Goal: Task Accomplishment & Management: Manage account settings

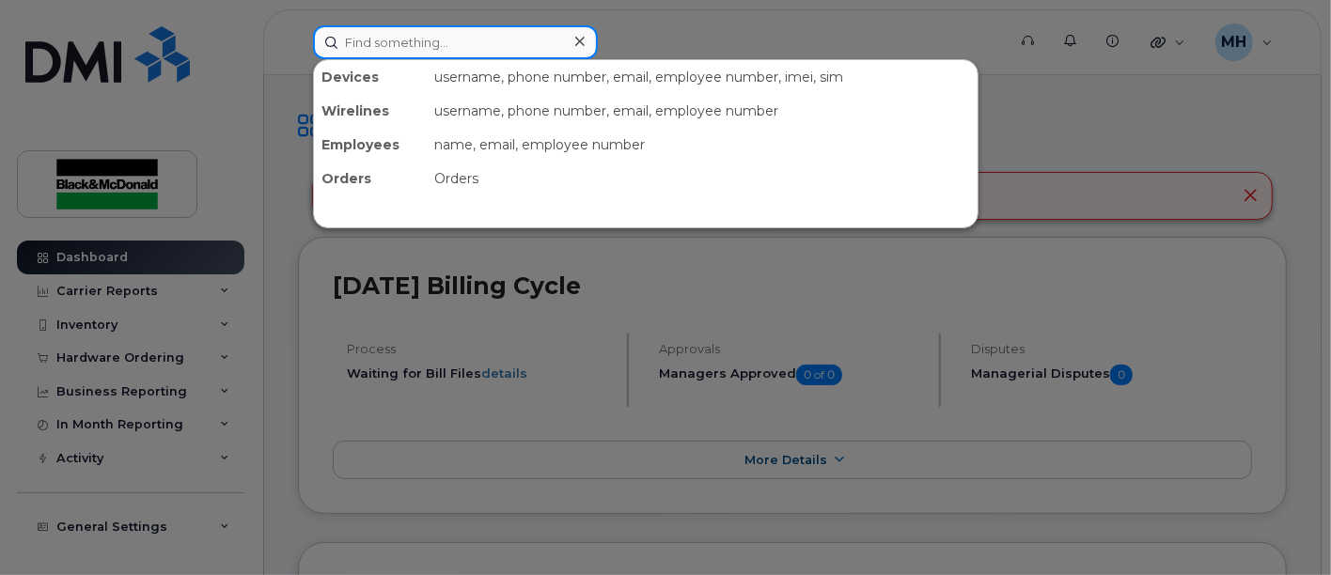
click at [494, 49] on input at bounding box center [455, 42] width 285 height 34
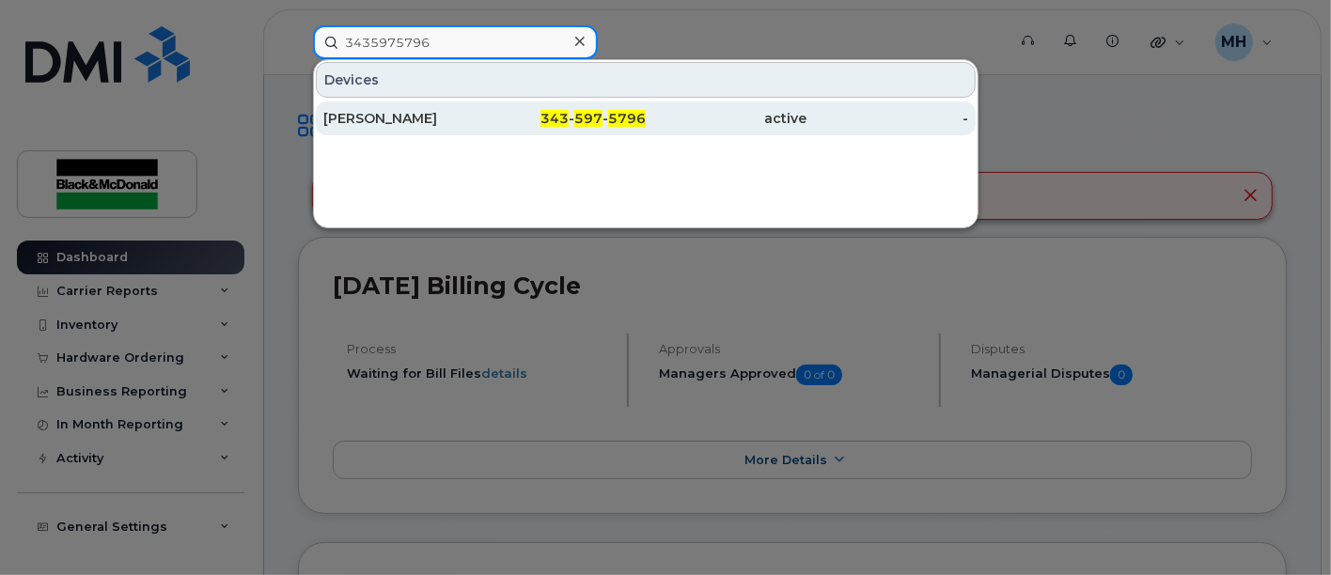
type input "3435975796"
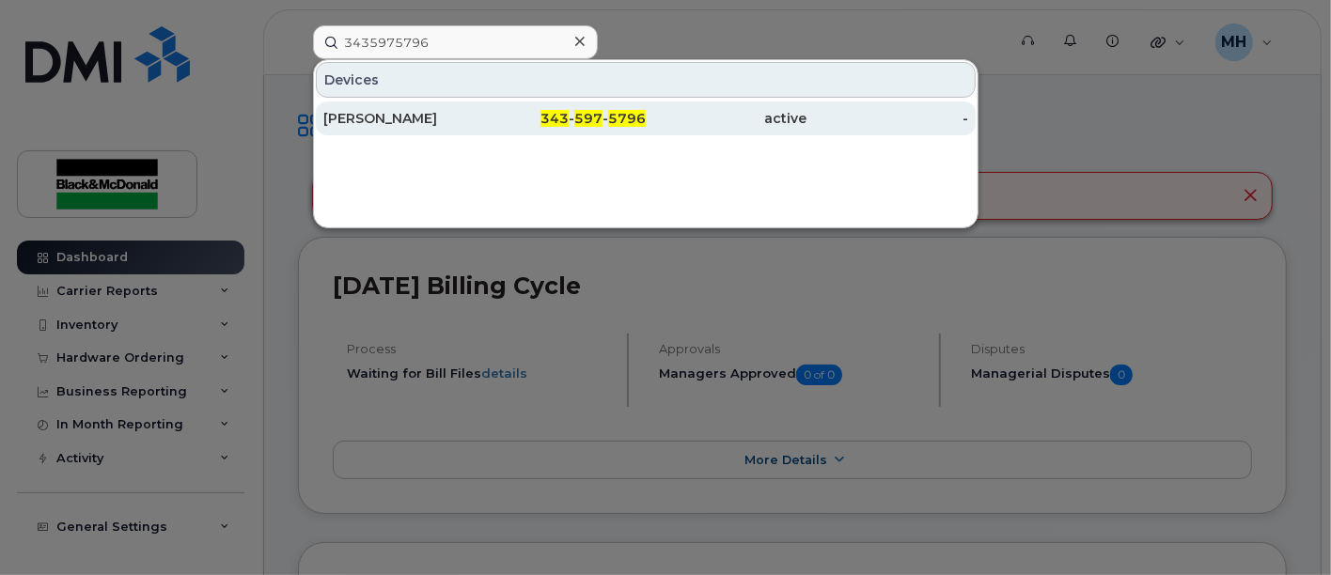
click at [391, 117] on div "[PERSON_NAME]" at bounding box center [404, 118] width 162 height 19
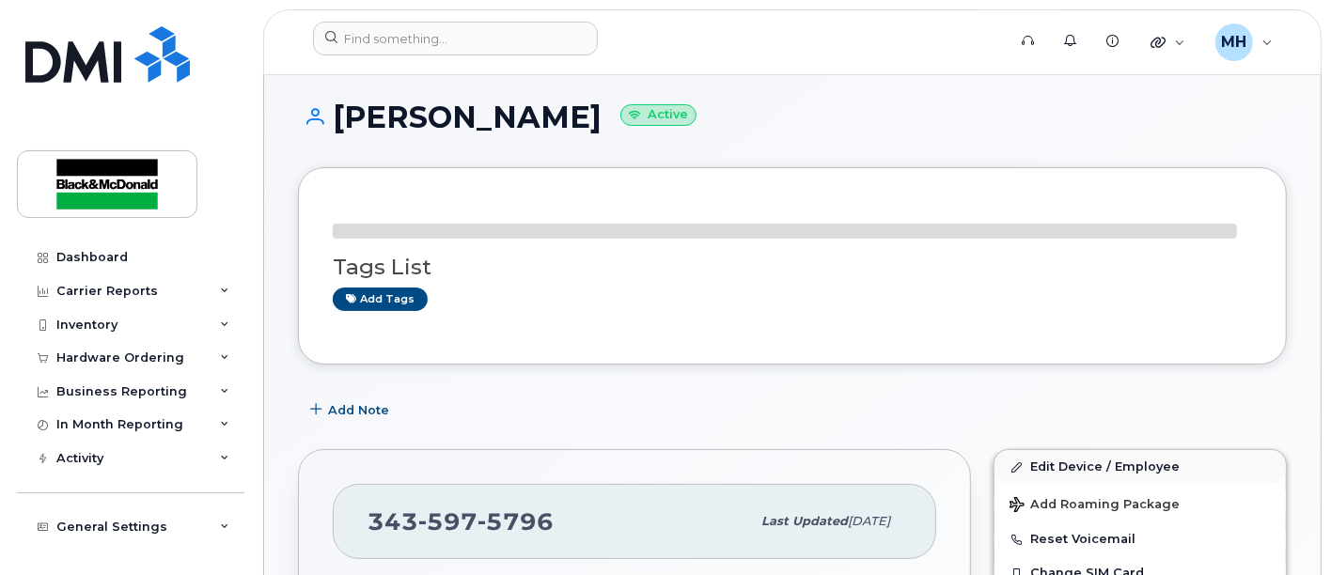
scroll to position [217, 0]
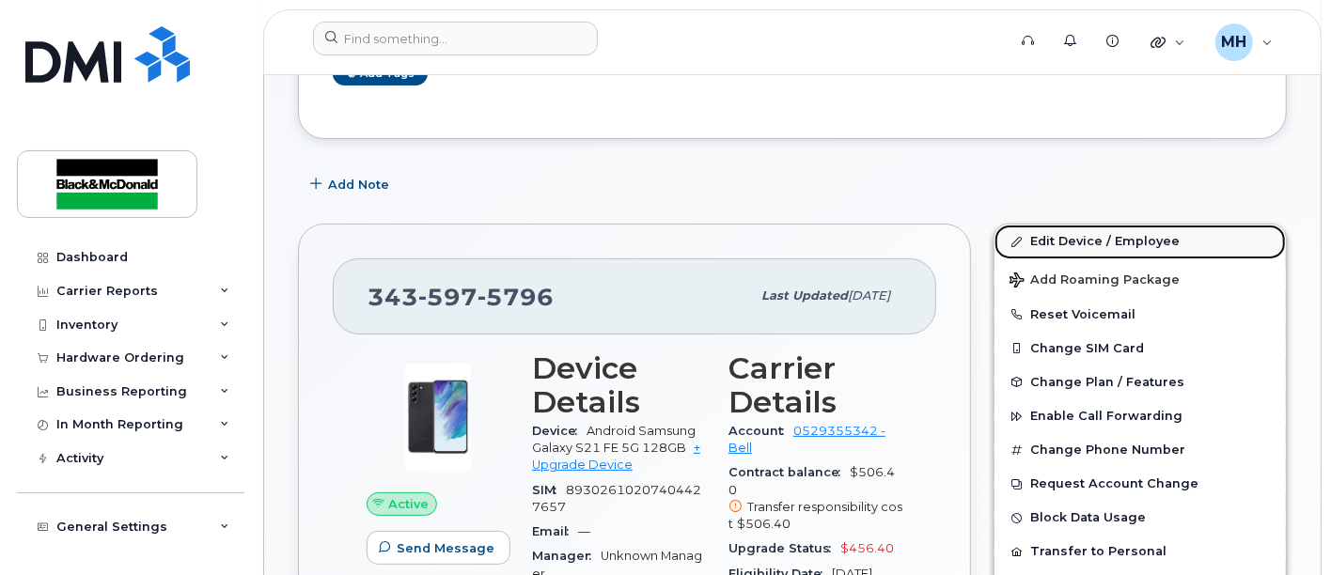
click at [1126, 235] on link "Edit Device / Employee" at bounding box center [1140, 242] width 291 height 34
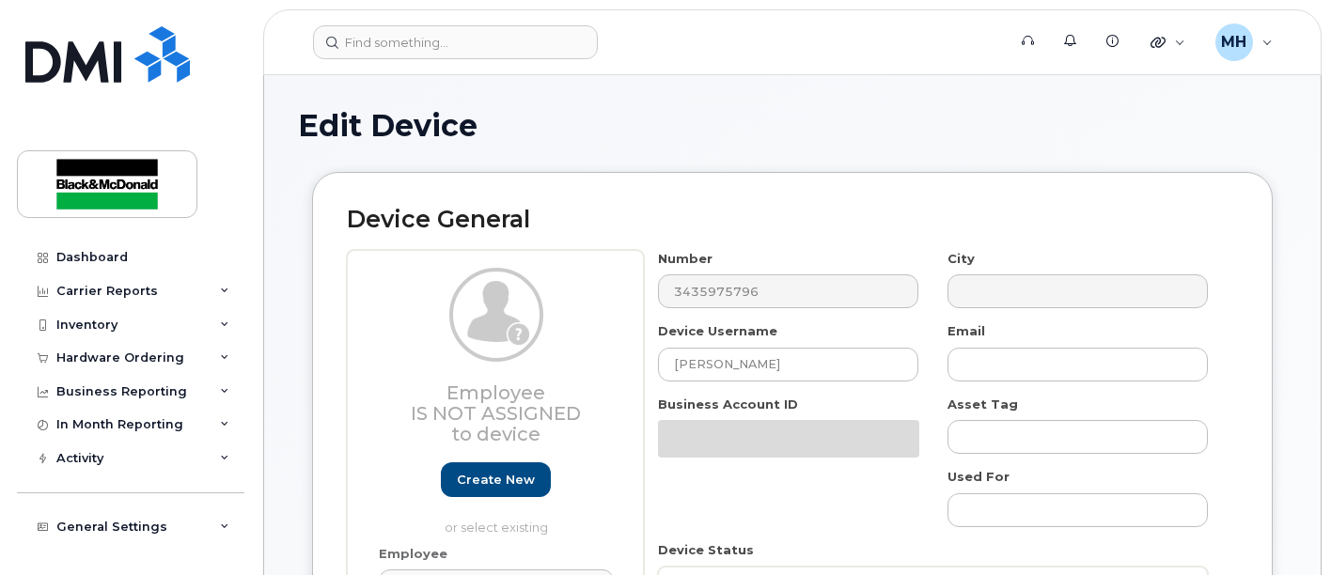
select select "91404"
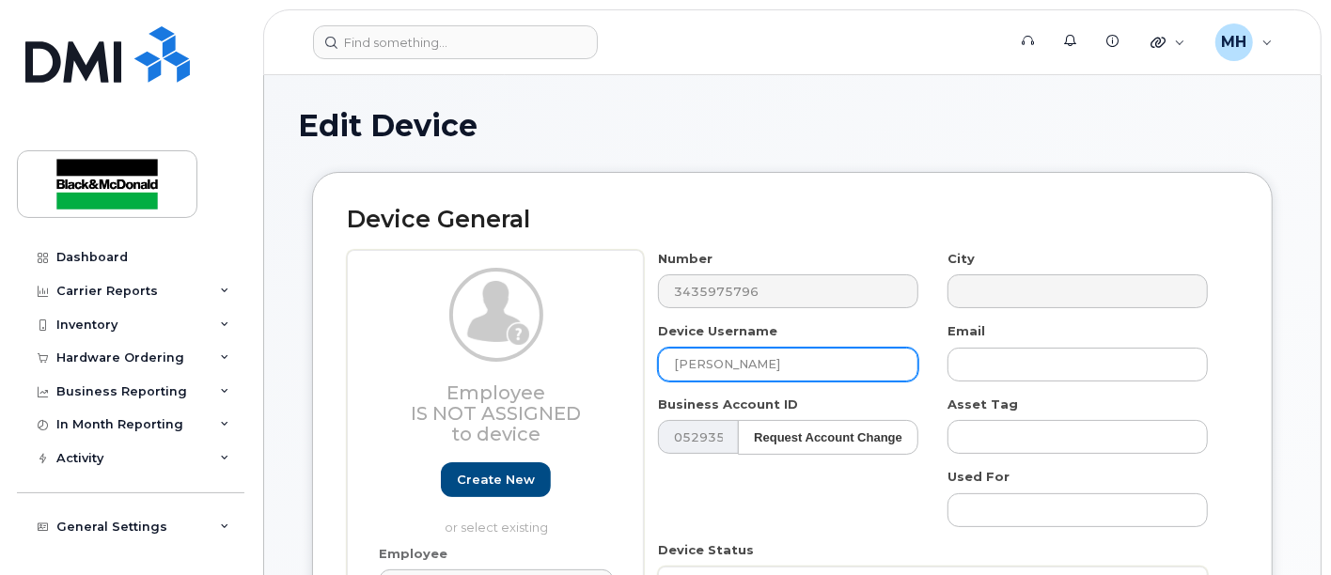
drag, startPoint x: 669, startPoint y: 367, endPoint x: 683, endPoint y: 361, distance: 14.3
click at [674, 363] on input "[PERSON_NAME]" at bounding box center [788, 365] width 260 height 34
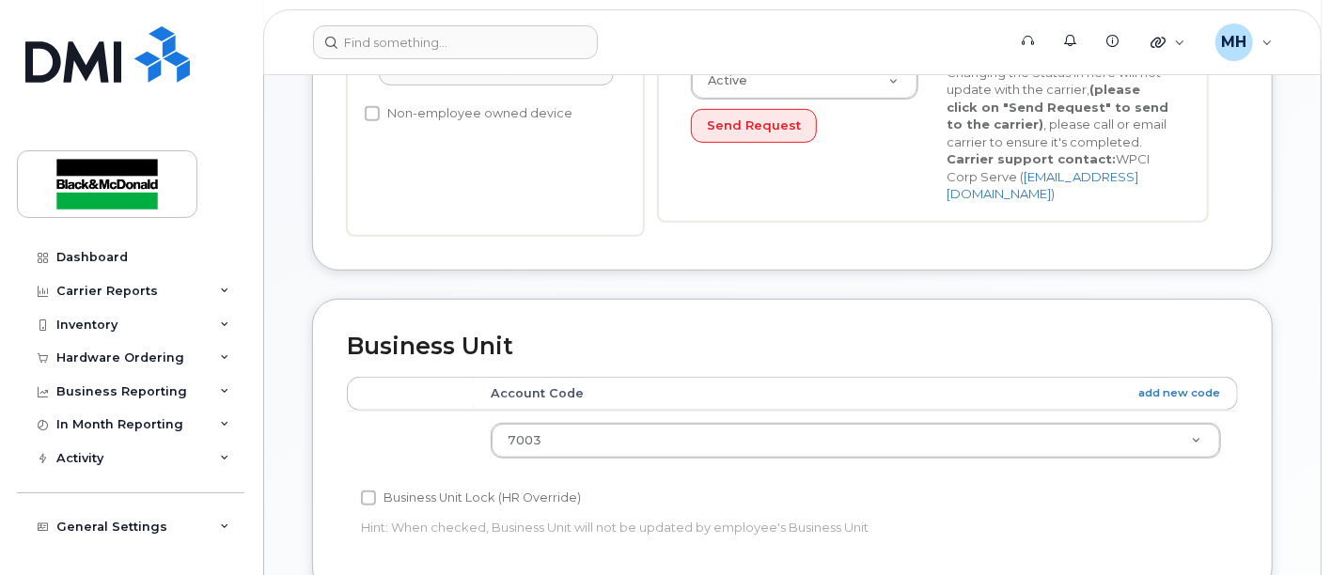
scroll to position [417, 0]
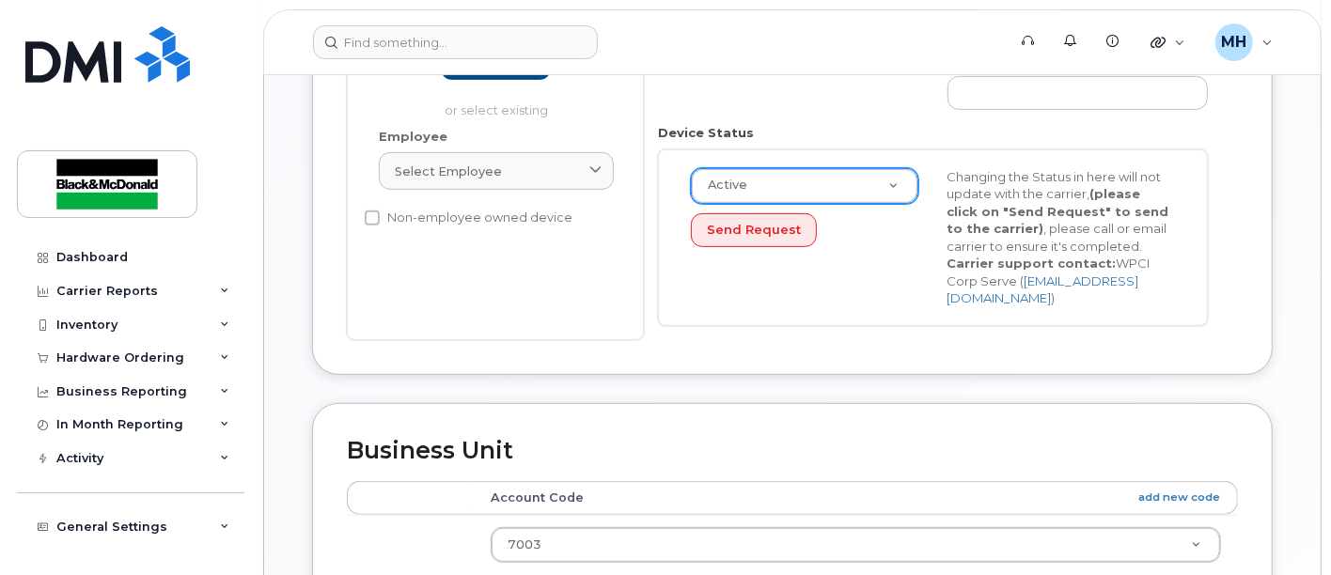
type input "Spare Phone (was assigned to [PERSON_NAME])"
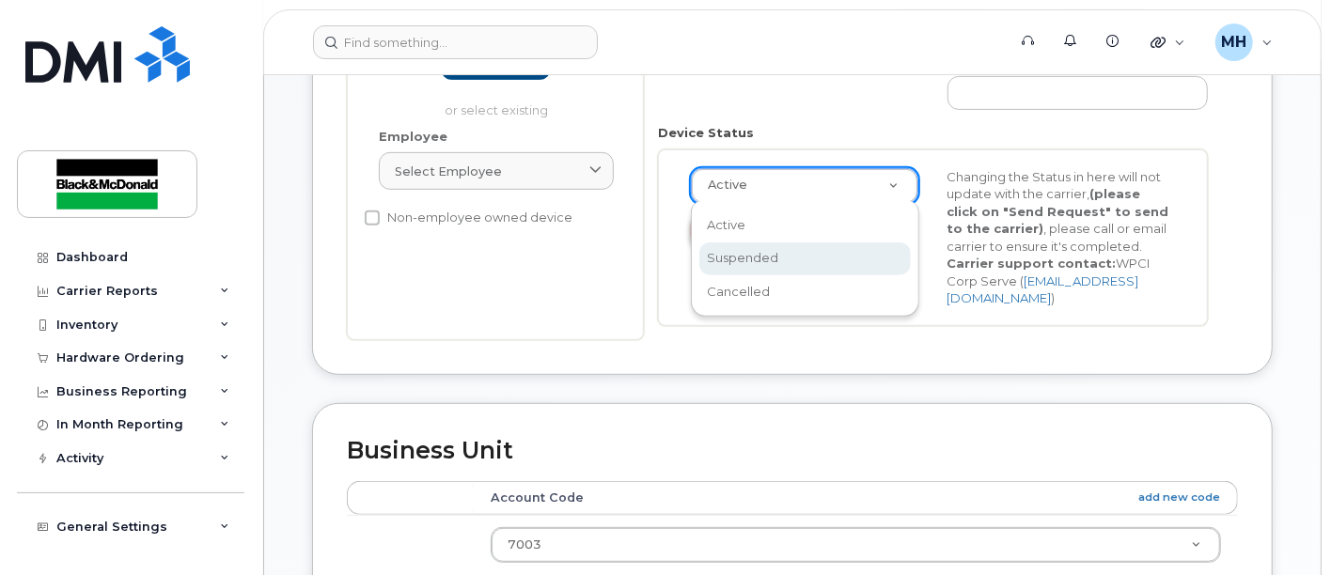
drag, startPoint x: 736, startPoint y: 248, endPoint x: 748, endPoint y: 243, distance: 12.6
select select "suspended"
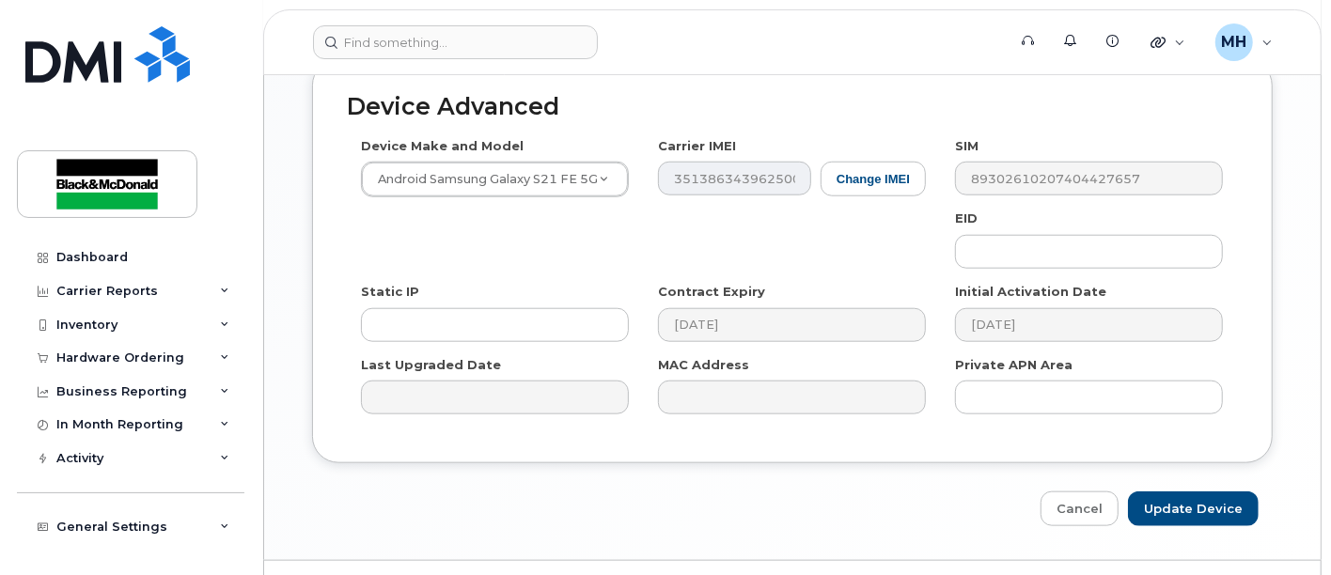
scroll to position [1107, 0]
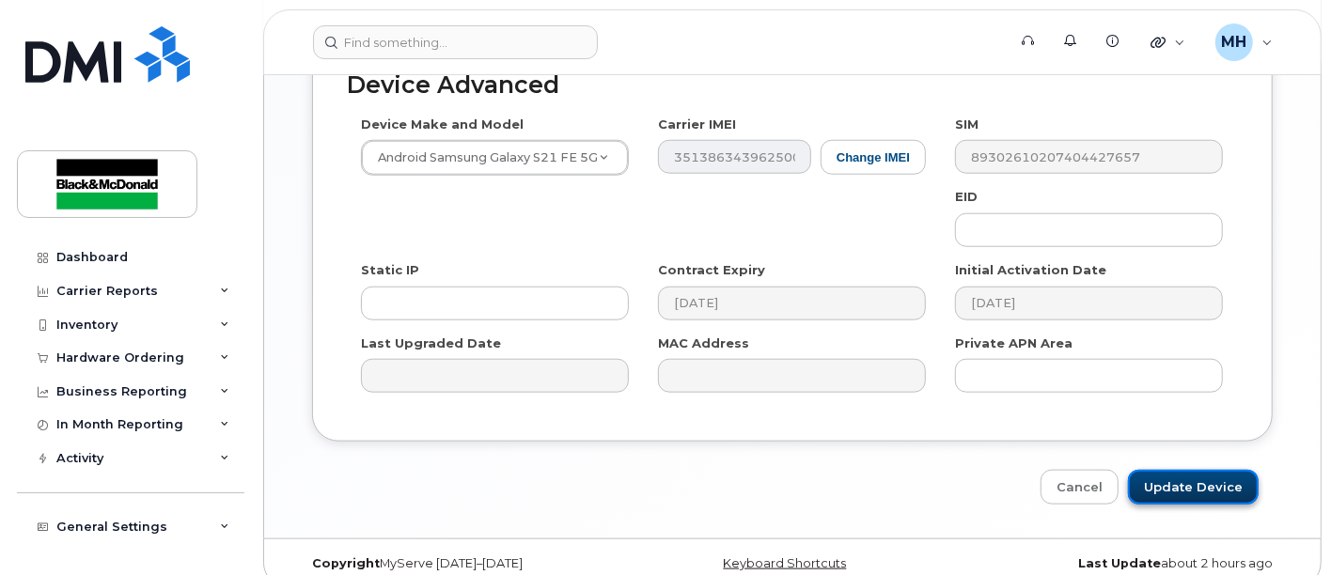
drag, startPoint x: 1207, startPoint y: 471, endPoint x: 1169, endPoint y: 467, distance: 38.7
click at [1208, 471] on input "Update Device" at bounding box center [1193, 487] width 131 height 35
type input "Saving..."
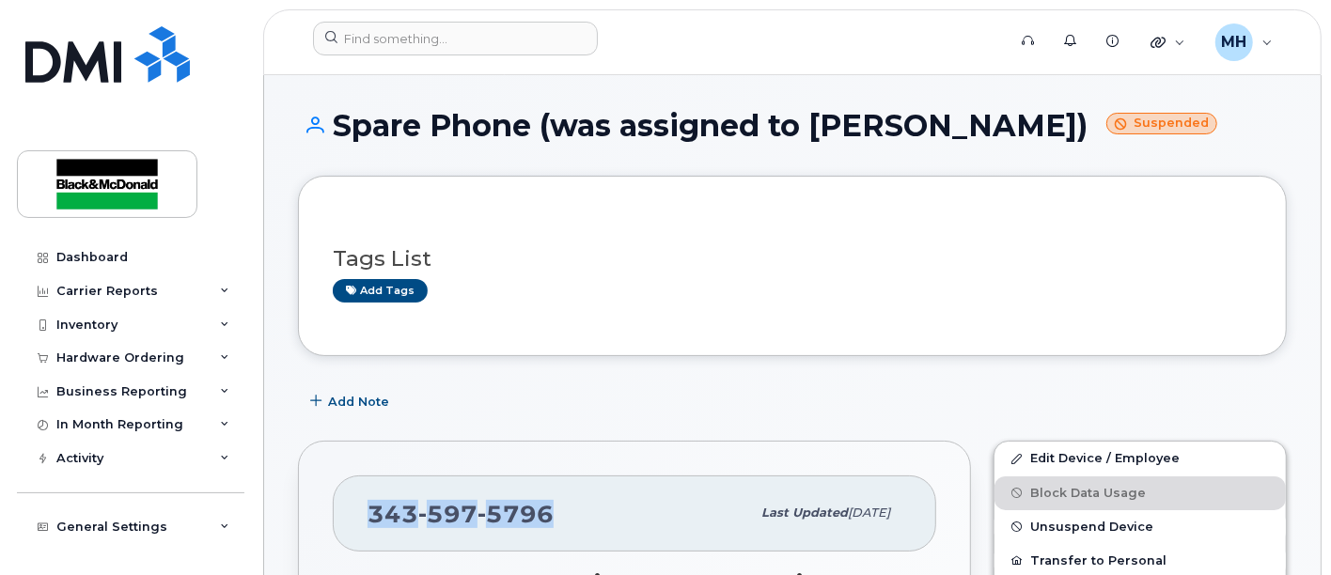
drag, startPoint x: 564, startPoint y: 514, endPoint x: 635, endPoint y: 512, distance: 70.6
click at [363, 517] on div "343 597 5796 Last updated Aug 25, 2025" at bounding box center [635, 513] width 604 height 75
copy span "343 597 5796"
